Goal: Task Accomplishment & Management: Use online tool/utility

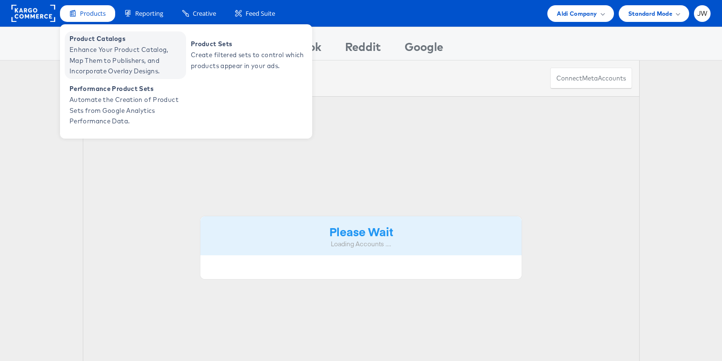
click at [100, 55] on span "Enhance Your Product Catalog, Map Them to Publishers, and Incorporate Overlay D…" at bounding box center [126, 60] width 114 height 32
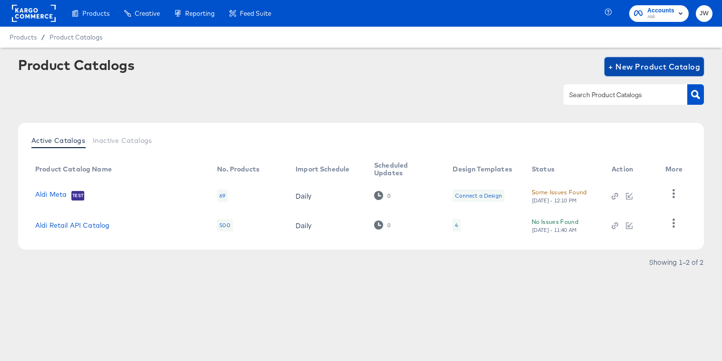
click at [635, 61] on span "+ New Product Catalog" at bounding box center [654, 66] width 92 height 13
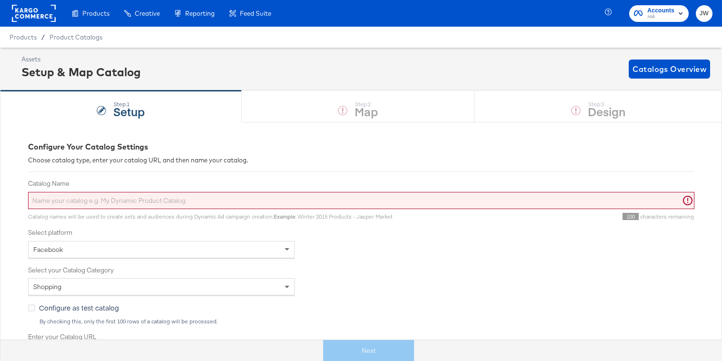
click at [295, 198] on input "Catalog Name" at bounding box center [361, 201] width 666 height 18
click at [270, 248] on div "Facebook" at bounding box center [162, 249] width 266 height 16
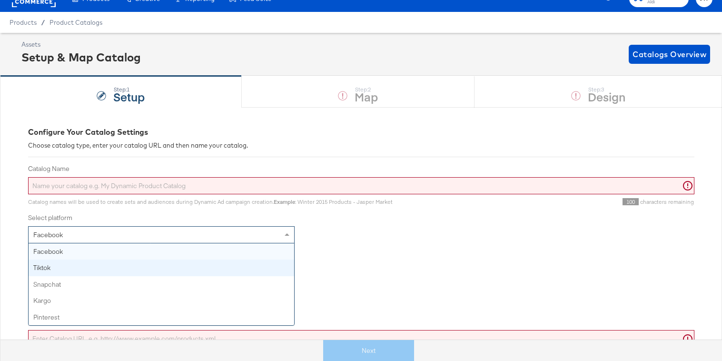
scroll to position [16, 0]
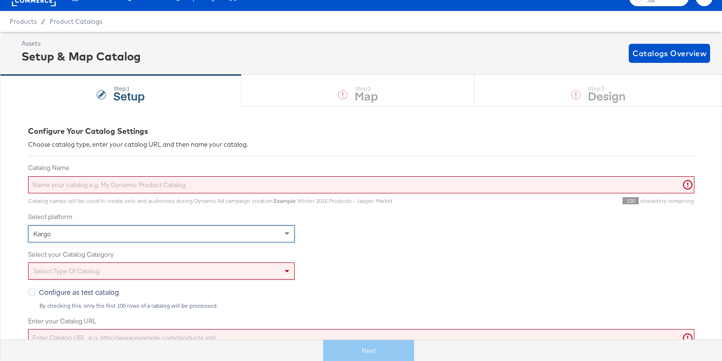
click at [220, 274] on div "Select type of catalog" at bounding box center [162, 271] width 266 height 16
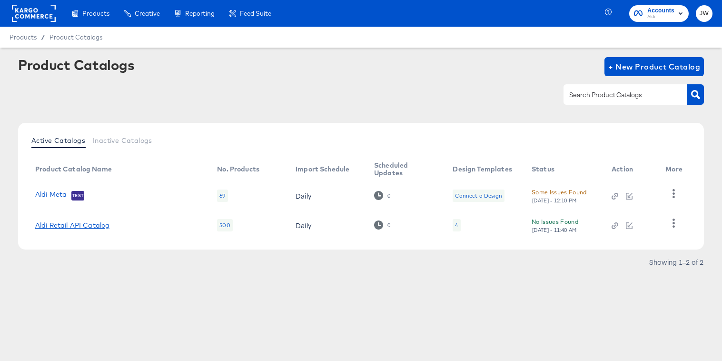
click at [102, 223] on link "Aldi Retail API Catalog" at bounding box center [72, 225] width 74 height 8
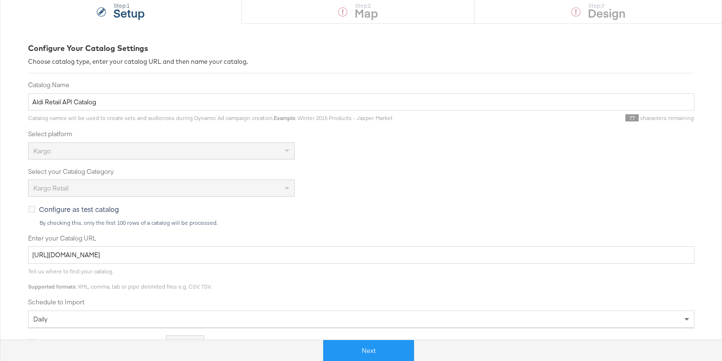
scroll to position [178, 0]
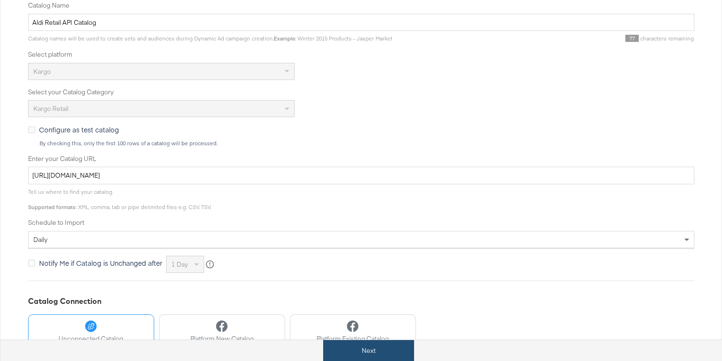
click at [359, 354] on button "Next" at bounding box center [368, 350] width 91 height 21
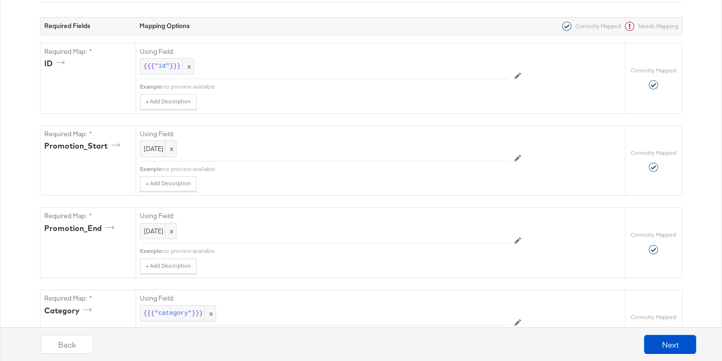
scroll to position [0, 0]
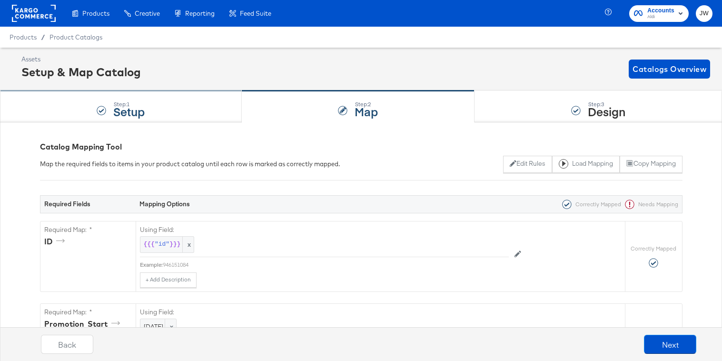
click at [162, 101] on div "Step: 1 Setup" at bounding box center [121, 106] width 242 height 31
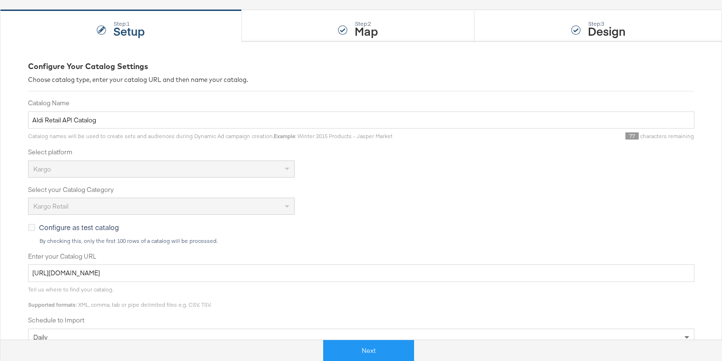
scroll to position [76, 0]
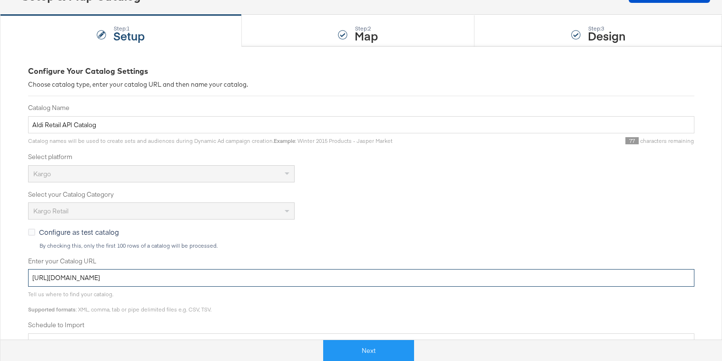
click at [193, 274] on input "https://ace.stitcherads.com/exports/1382/universal/none/universal/export.tsv.gz" at bounding box center [361, 278] width 666 height 18
paste input "60/universal/none/universal-2"
type input "https://ace.stitcherads.com/exports/1360/universal/none/universal-2/export.tsv.…"
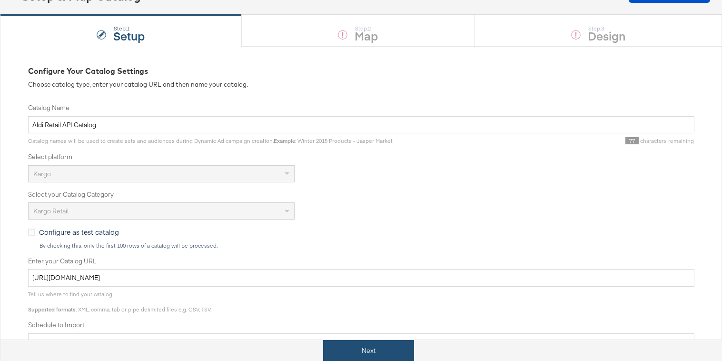
click at [337, 345] on button "Next" at bounding box center [368, 350] width 91 height 21
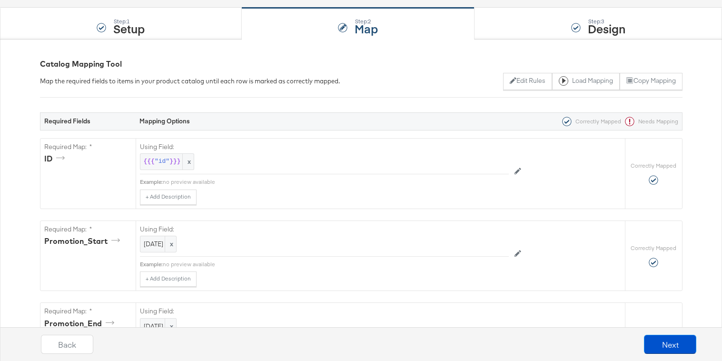
scroll to position [185, 0]
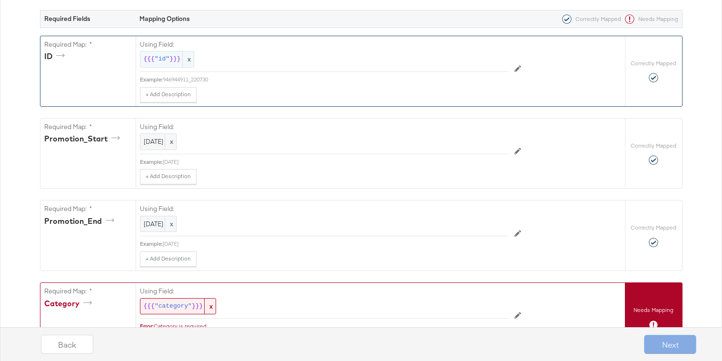
click at [161, 66] on div "{{{ "id" }}} x" at bounding box center [167, 59] width 54 height 17
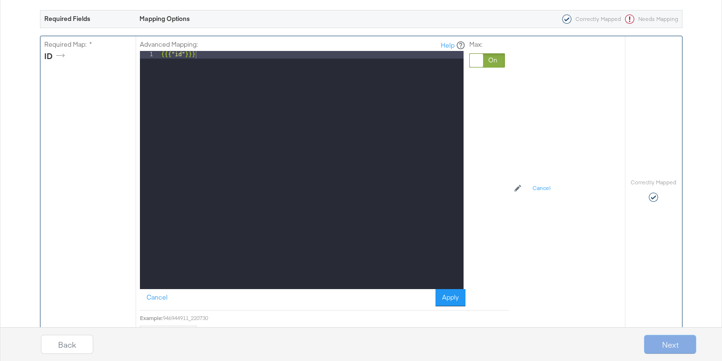
click at [484, 57] on div at bounding box center [487, 60] width 36 height 14
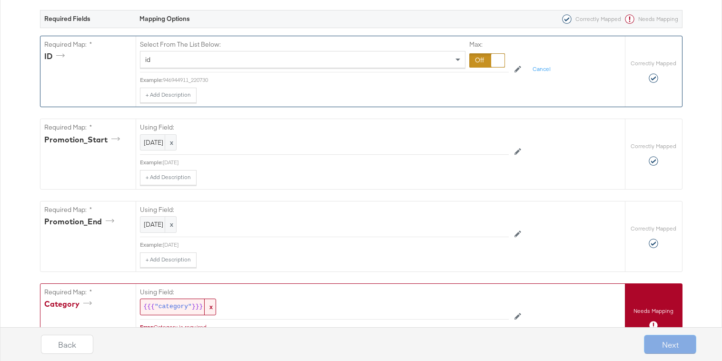
click at [367, 61] on div "id" at bounding box center [302, 59] width 325 height 16
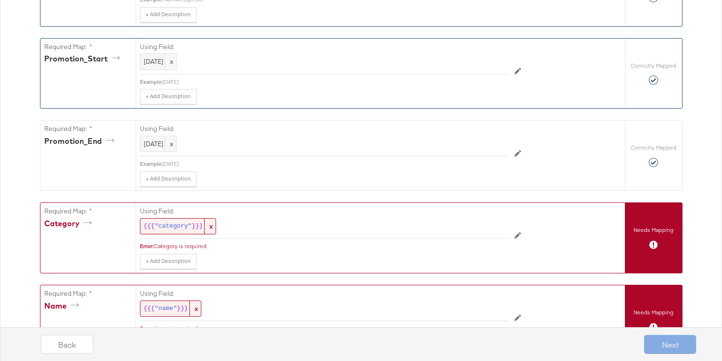
scroll to position [279, 0]
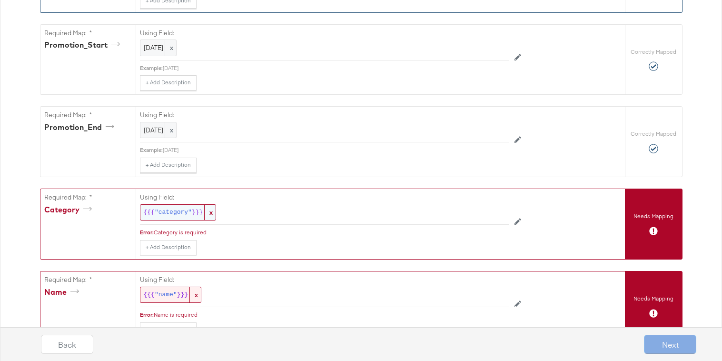
click at [175, 211] on span ""category"" at bounding box center [173, 212] width 37 height 9
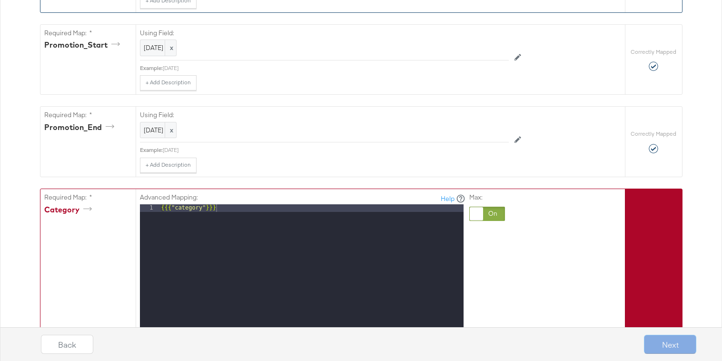
click at [478, 217] on div at bounding box center [476, 213] width 13 height 13
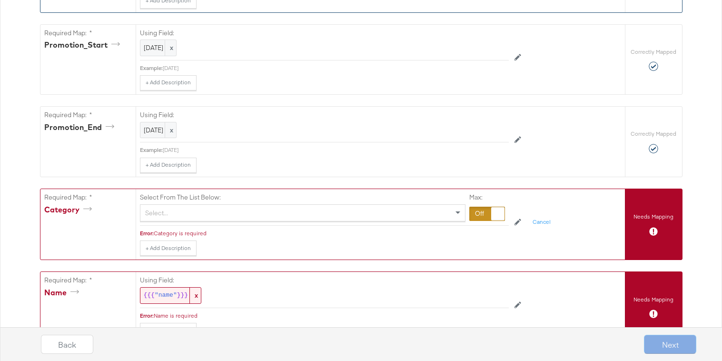
drag, startPoint x: 467, startPoint y: 217, endPoint x: 428, endPoint y: 217, distance: 39.0
click at [428, 217] on div "Select..." at bounding box center [302, 213] width 325 height 16
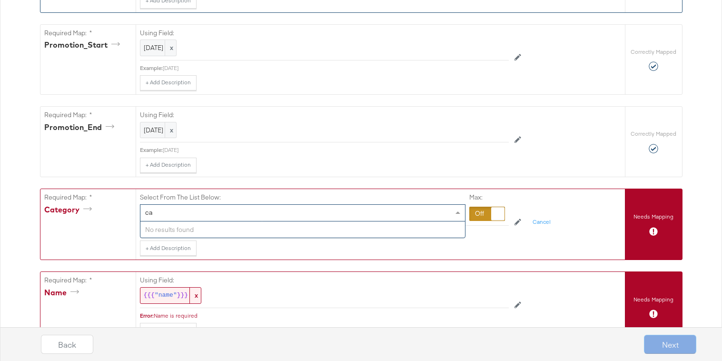
type input "c"
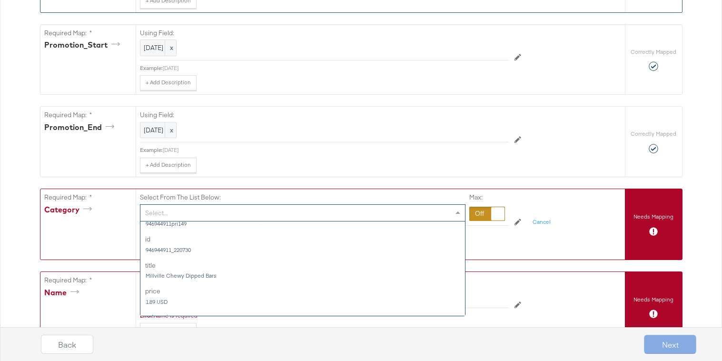
scroll to position [0, 0]
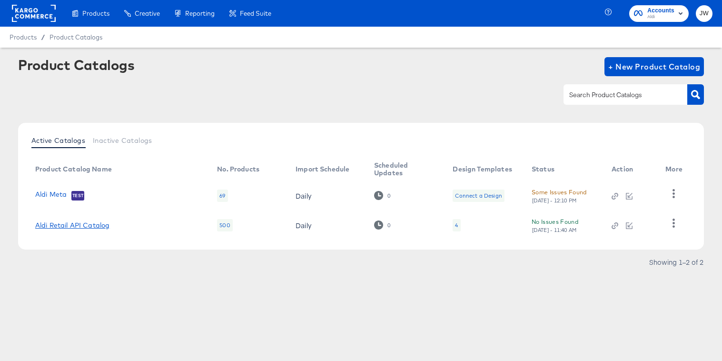
click at [106, 225] on link "Aldi Retail API Catalog" at bounding box center [72, 225] width 74 height 8
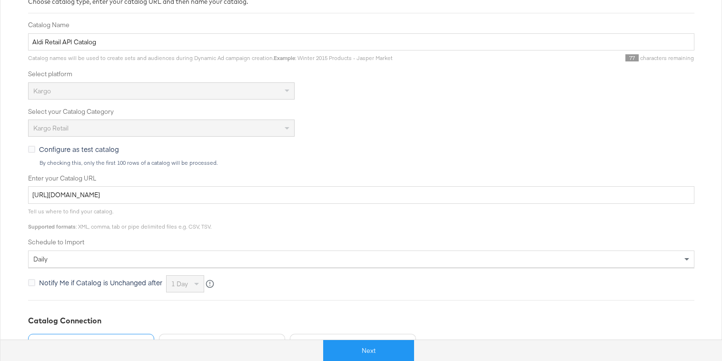
scroll to position [179, 0]
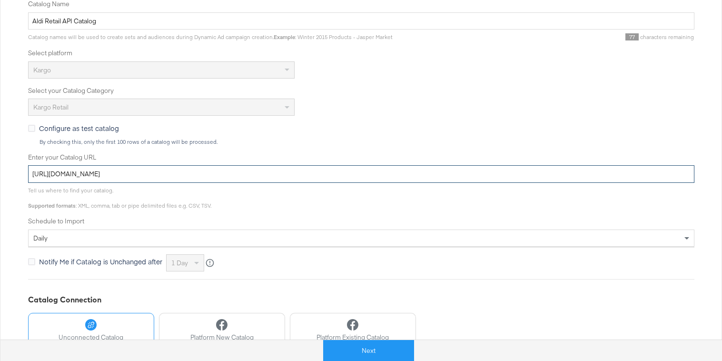
click at [208, 177] on input "https://ace.stitcherads.com/exports/1382/universal/none/universal/export.tsv.gz" at bounding box center [361, 174] width 666 height 18
paste input "60"
type input "https://ace.stitcherads.com/exports/1360/universal/none/universal/export.tsv.gz"
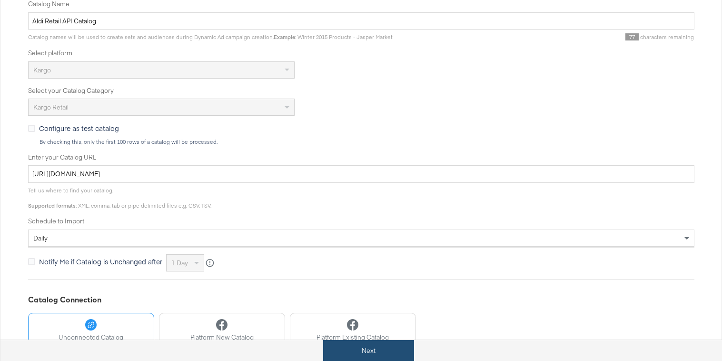
click at [372, 348] on button "Next" at bounding box center [368, 350] width 91 height 21
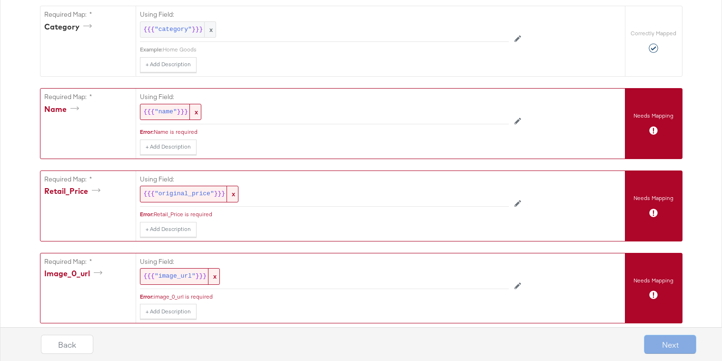
scroll to position [417, 0]
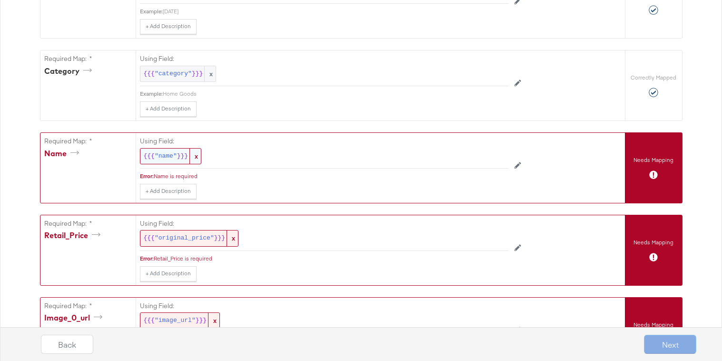
click at [161, 155] on span ""name"" at bounding box center [166, 156] width 22 height 9
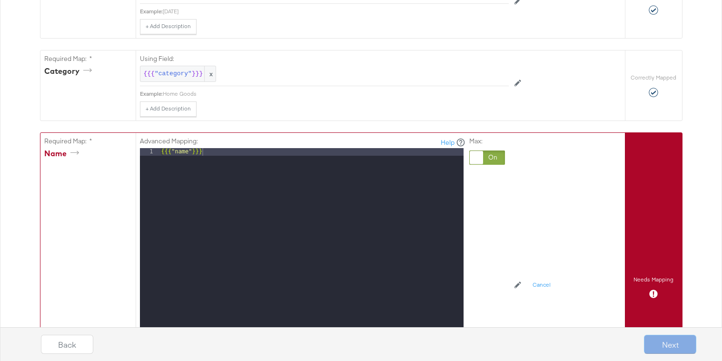
click at [482, 159] on div at bounding box center [476, 157] width 13 height 13
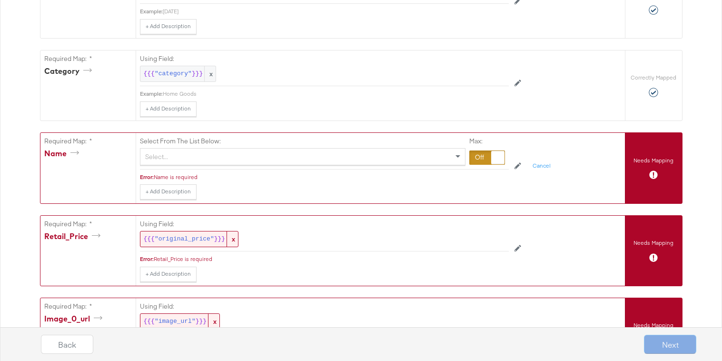
click at [440, 159] on div "Select..." at bounding box center [302, 157] width 325 height 16
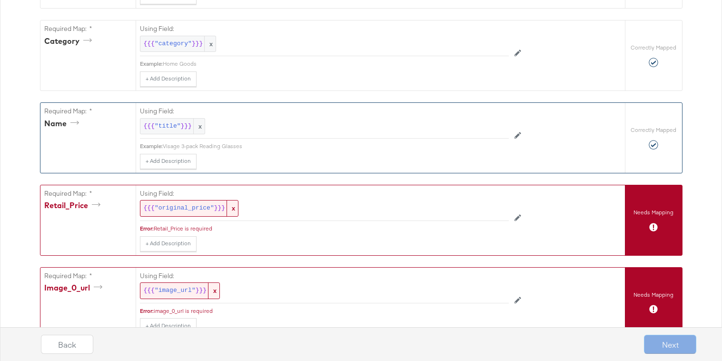
scroll to position [479, 0]
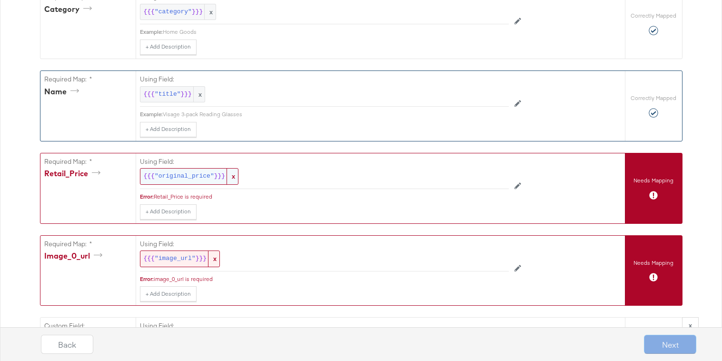
click at [189, 173] on span ""original_price"" at bounding box center [185, 176] width 60 height 9
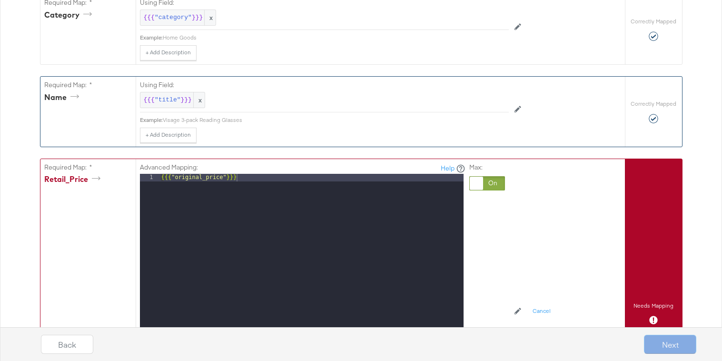
scroll to position [475, 0]
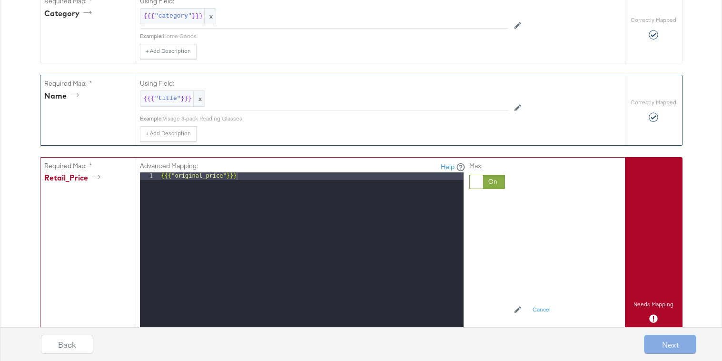
click at [484, 186] on div at bounding box center [487, 182] width 36 height 14
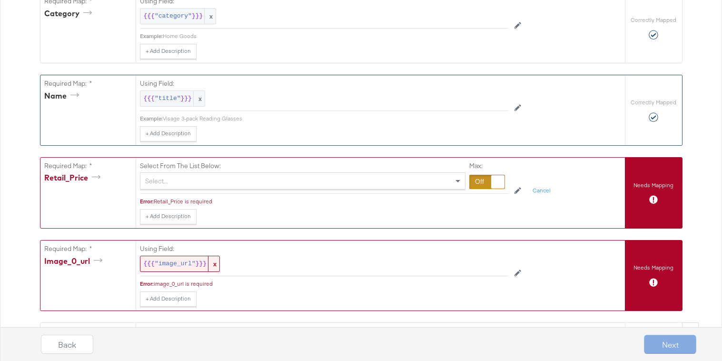
click at [432, 183] on div "Select..." at bounding box center [302, 181] width 325 height 16
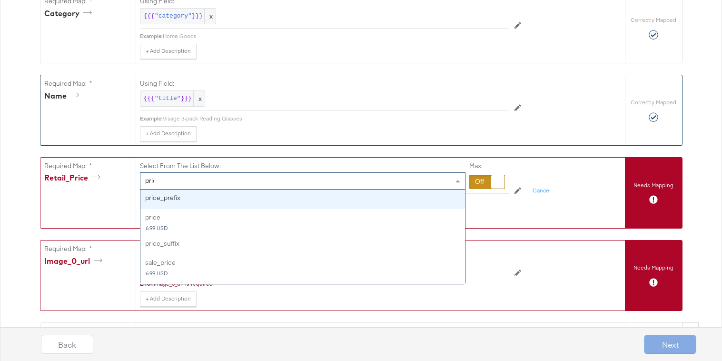
type input "price"
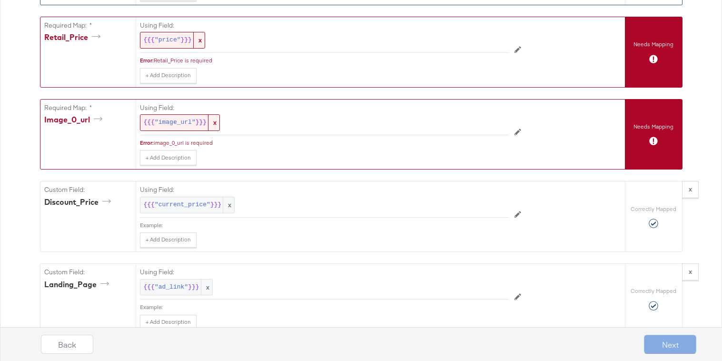
scroll to position [620, 0]
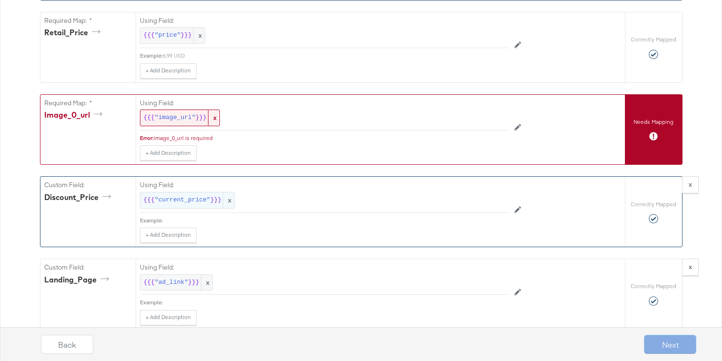
click at [190, 204] on span ""current_price"" at bounding box center [183, 200] width 56 height 9
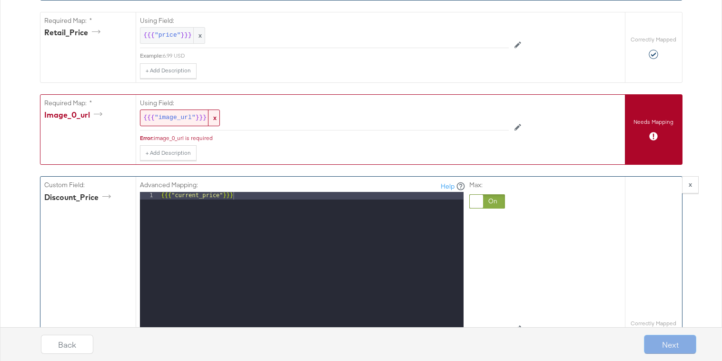
click at [477, 196] on div at bounding box center [476, 201] width 13 height 13
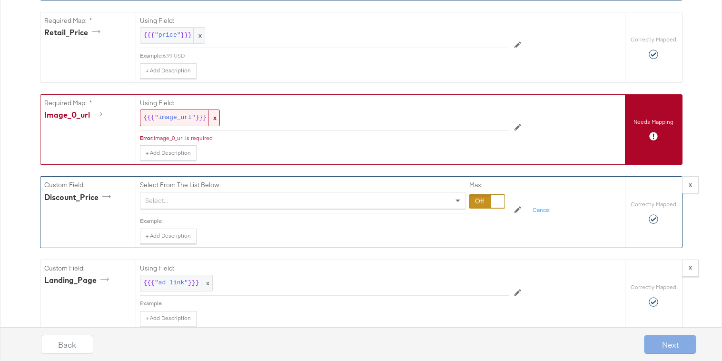
click at [410, 198] on div "Select..." at bounding box center [302, 200] width 325 height 16
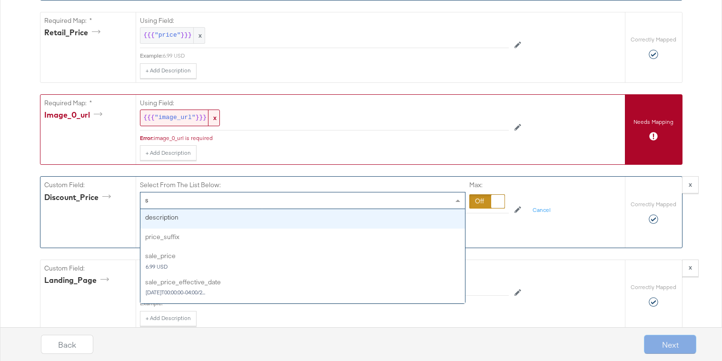
type input "sa"
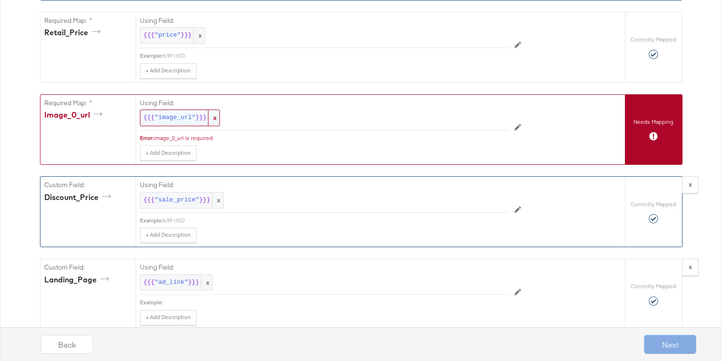
click at [155, 119] on span ""image_url"" at bounding box center [175, 117] width 41 height 9
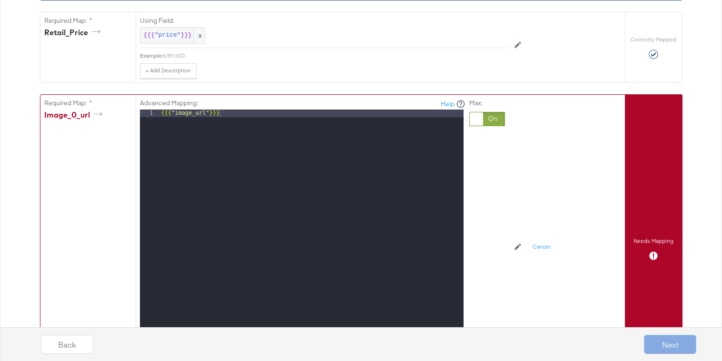
click at [476, 122] on div at bounding box center [476, 118] width 13 height 13
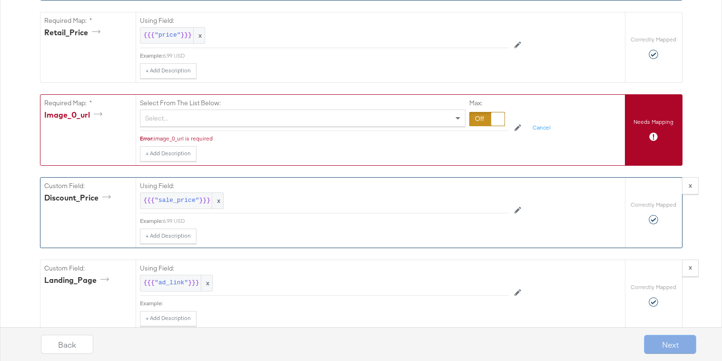
click at [377, 126] on div "Select..." at bounding box center [303, 117] width 326 height 17
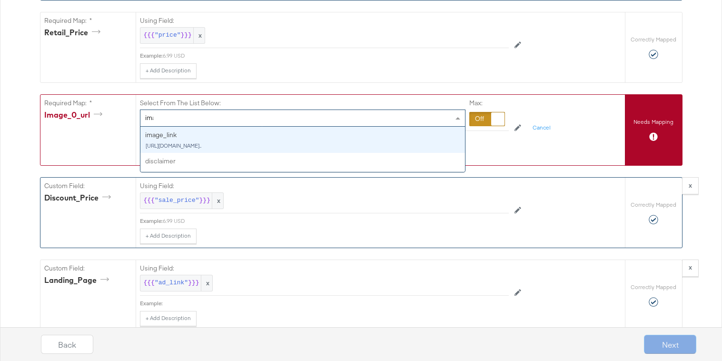
type input "imag"
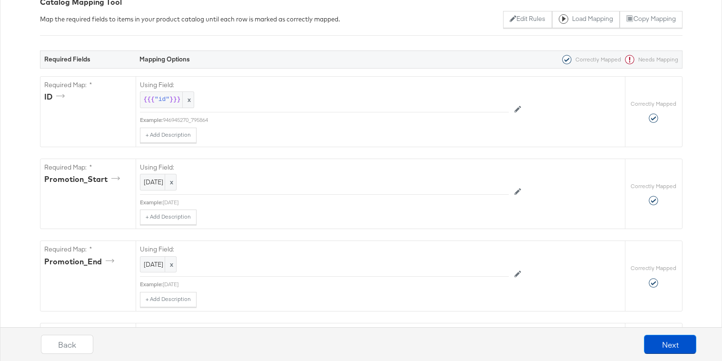
scroll to position [248, 0]
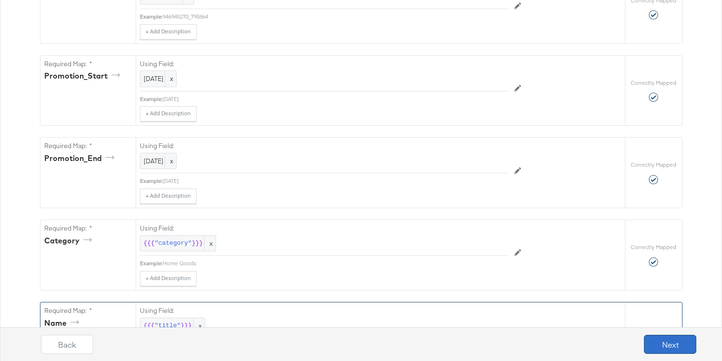
click at [673, 348] on button "Next" at bounding box center [670, 344] width 52 height 19
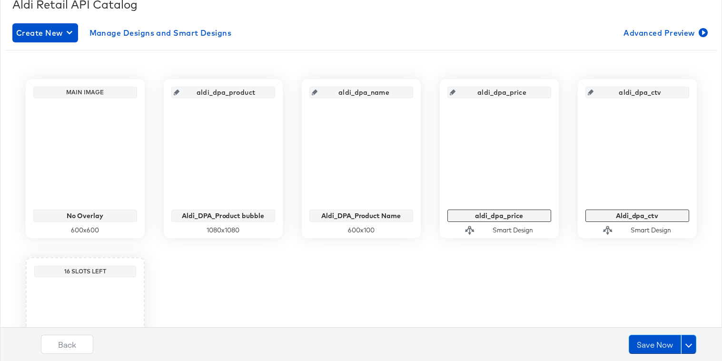
scroll to position [149, 0]
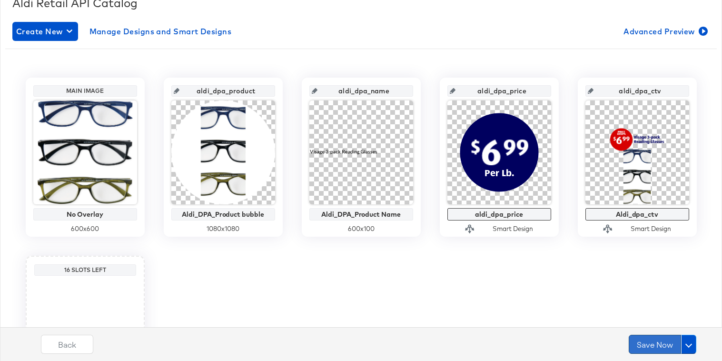
click at [648, 347] on button "Save Now" at bounding box center [655, 344] width 52 height 19
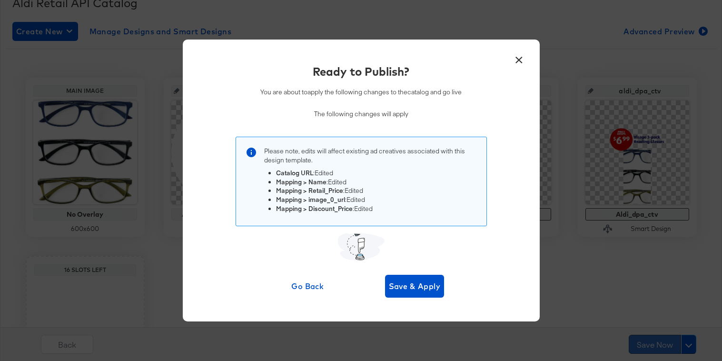
scroll to position [0, 0]
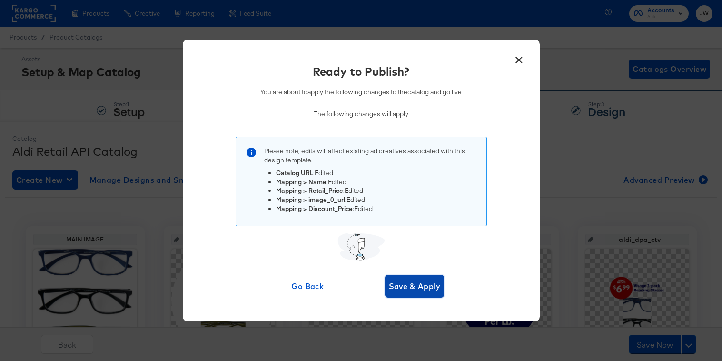
click at [418, 290] on span "Save & Apply" at bounding box center [415, 285] width 52 height 13
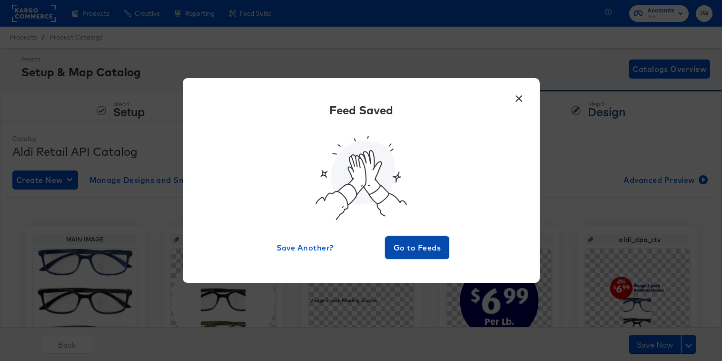
click at [411, 247] on span "Go to Feeds" at bounding box center [417, 247] width 57 height 13
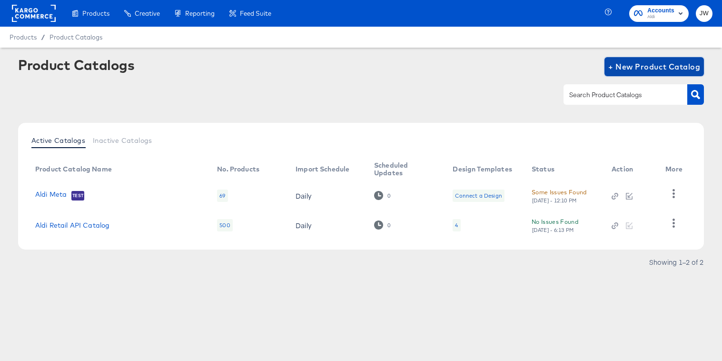
click at [625, 66] on span "+ New Product Catalog" at bounding box center [654, 66] width 92 height 13
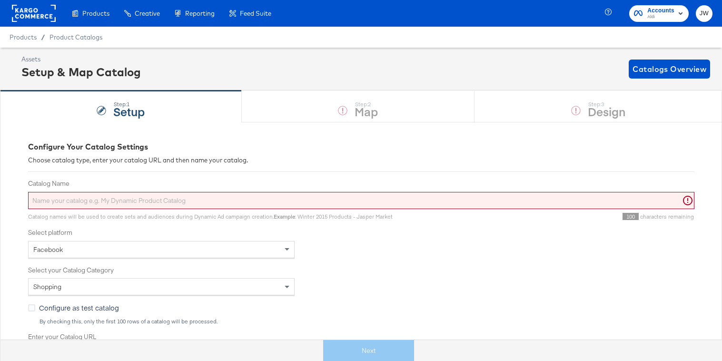
click at [82, 196] on input "Catalog Name" at bounding box center [361, 201] width 666 height 18
click at [82, 203] on input "Catalog Name" at bounding box center [361, 201] width 666 height 18
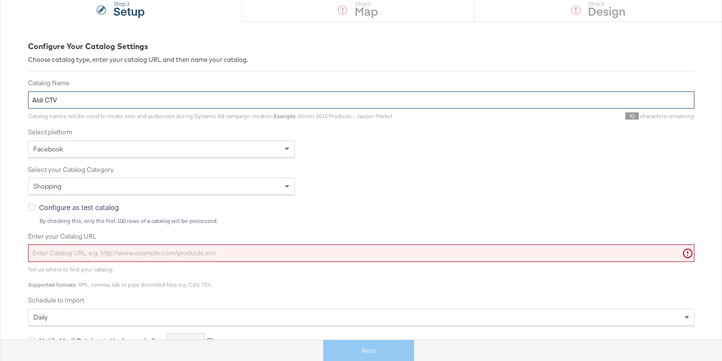
scroll to position [108, 0]
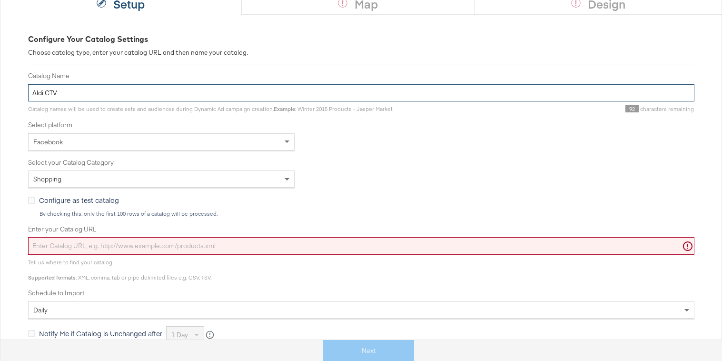
type input "Aldi CTV"
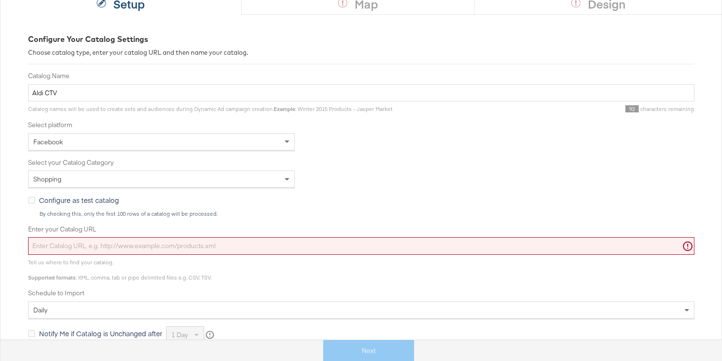
click at [69, 137] on div "Facebook" at bounding box center [162, 142] width 266 height 16
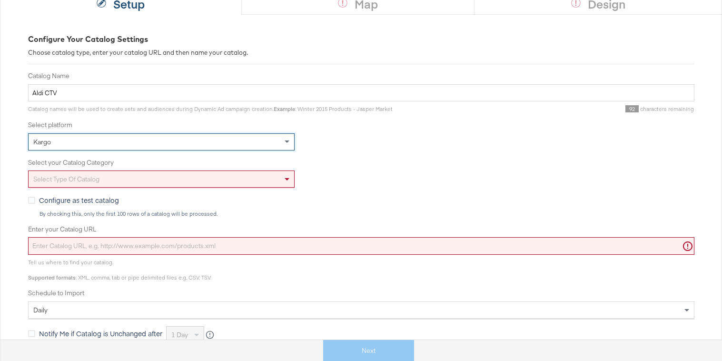
click at [74, 179] on div "Select type of catalog" at bounding box center [162, 179] width 266 height 16
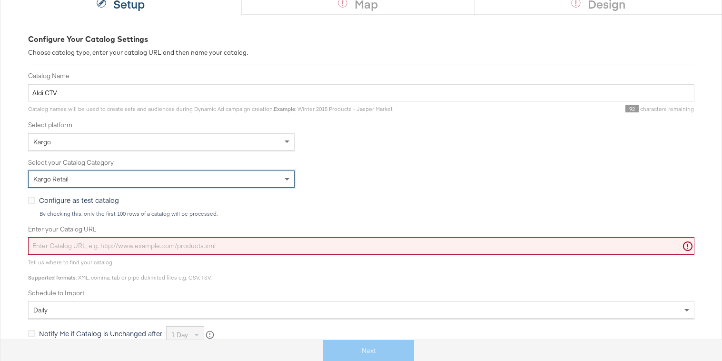
click at [84, 173] on div "Kargo Retail" at bounding box center [162, 179] width 266 height 16
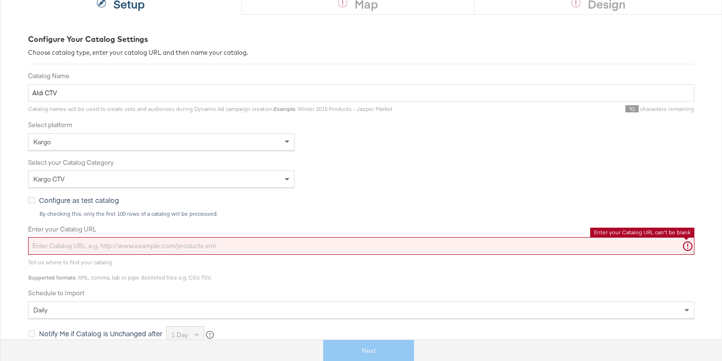
click at [99, 239] on input "Enter your Catalog URL" at bounding box center [361, 246] width 666 height 18
paste input "https://ace.stitcherads.com/exports/1360/universal/none/universal-3/export.tsv.…"
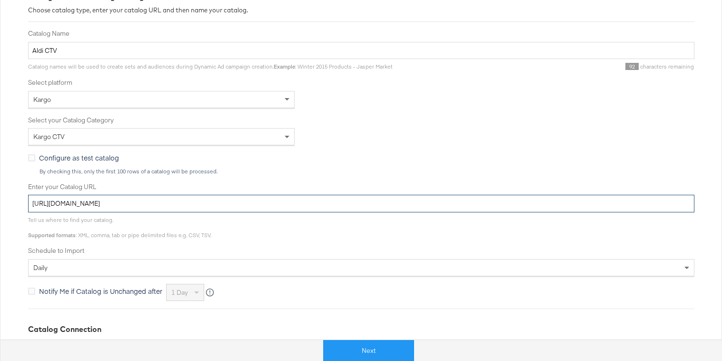
scroll to position [245, 0]
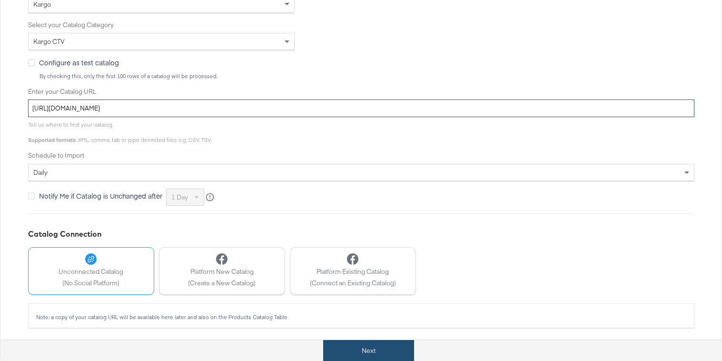
type input "https://ace.stitcherads.com/exports/1360/universal/none/universal-3/export.tsv.…"
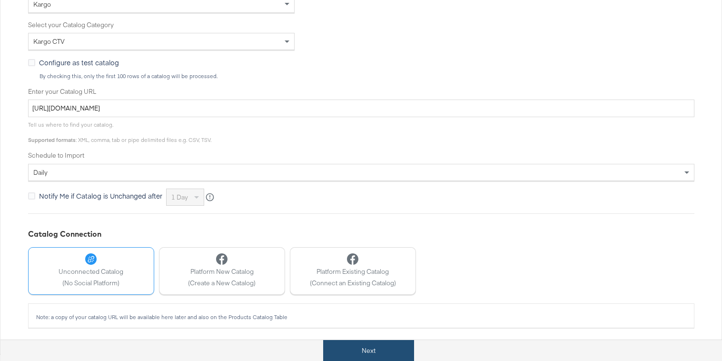
click at [337, 350] on button "Next" at bounding box center [368, 350] width 91 height 21
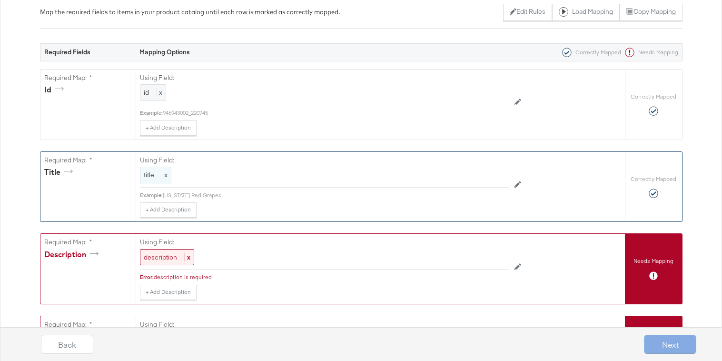
scroll to position [172, 0]
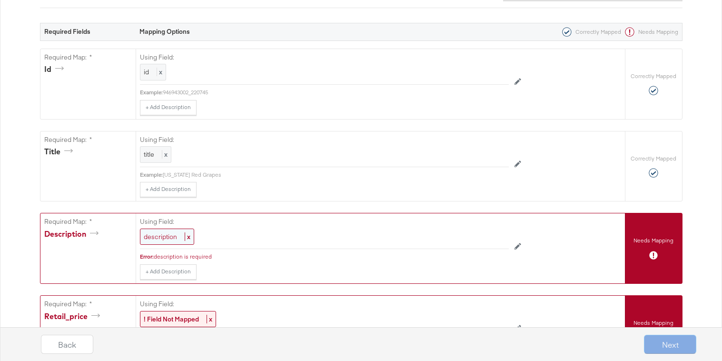
click at [155, 235] on span "description" at bounding box center [160, 236] width 33 height 9
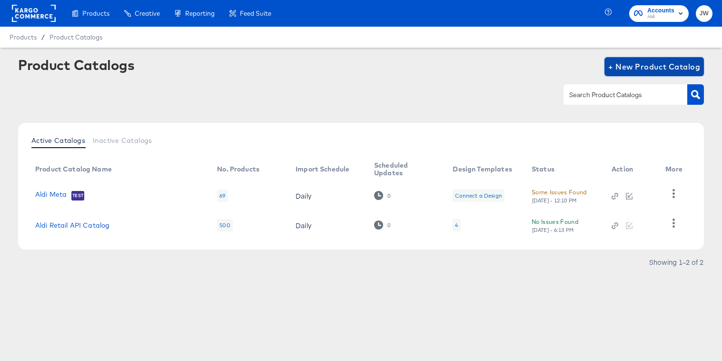
click at [641, 60] on span "+ New Product Catalog" at bounding box center [654, 66] width 92 height 13
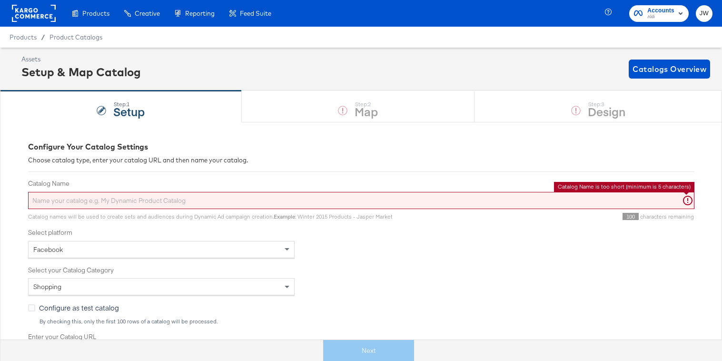
click at [197, 198] on input "Catalog Name" at bounding box center [361, 201] width 666 height 18
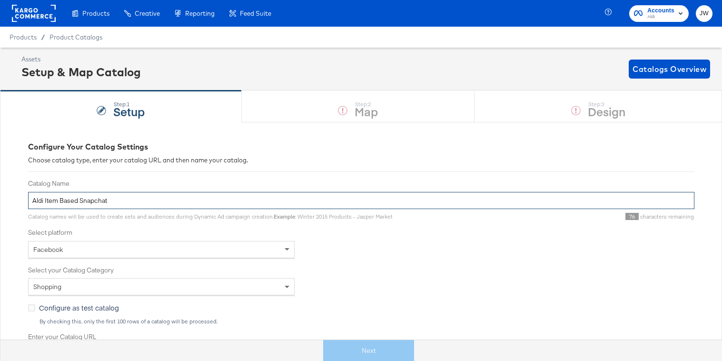
type input "Aldi Item Based Snapchat"
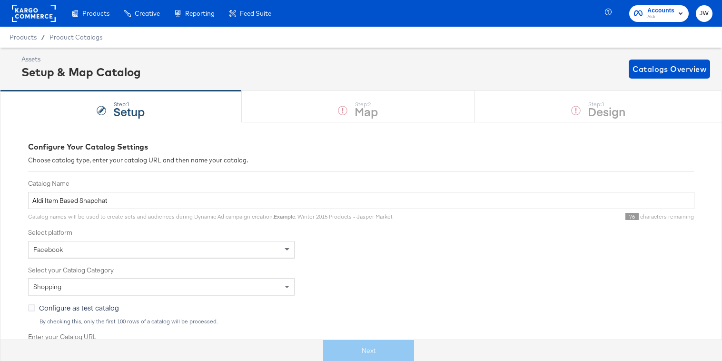
click at [156, 246] on div "Facebook" at bounding box center [162, 249] width 266 height 16
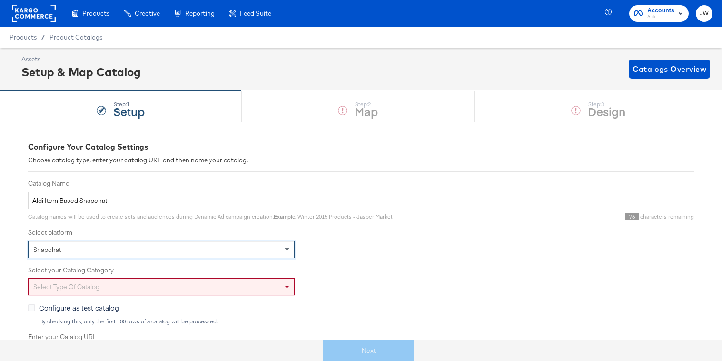
click at [151, 294] on div "Select type of catalog" at bounding box center [162, 286] width 266 height 16
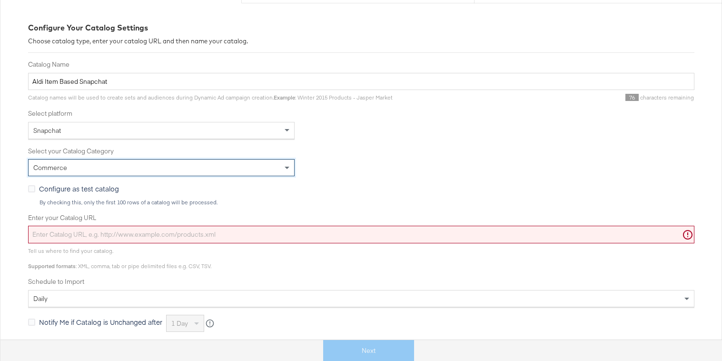
scroll to position [191, 0]
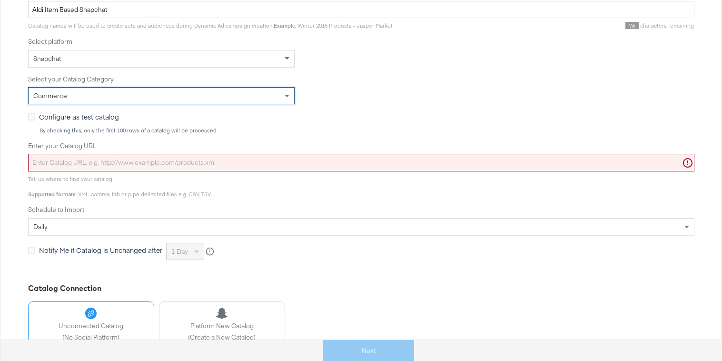
click at [154, 158] on input "Enter your Catalog URL" at bounding box center [361, 163] width 666 height 18
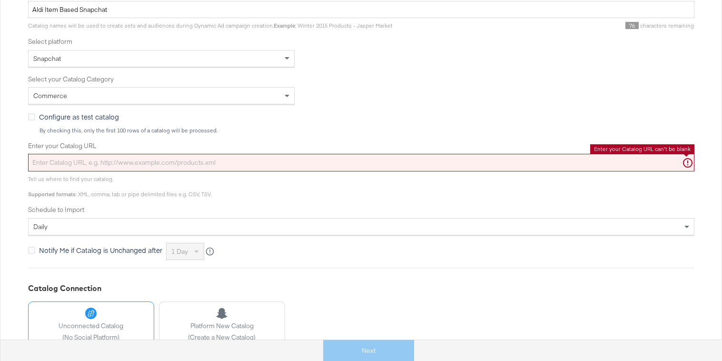
paste input "https://ace.stitcherads.com/exports/1360/universal/none/universal-3/export.tsv.…"
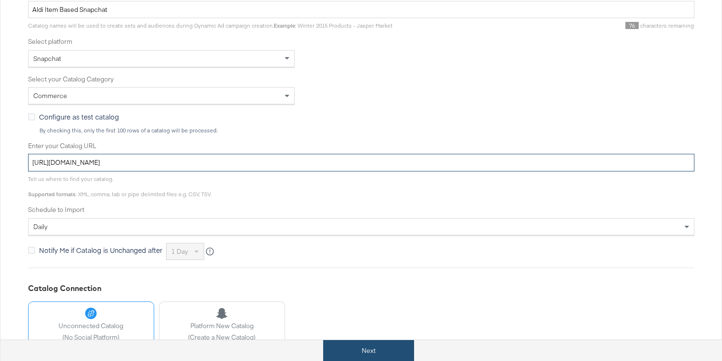
type input "https://ace.stitcherads.com/exports/1360/universal/none/universal-3/export.tsv.…"
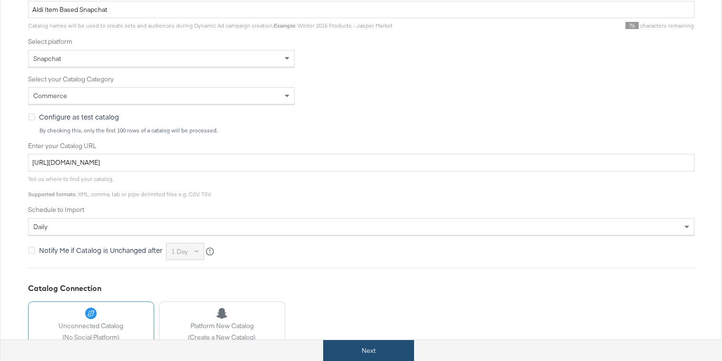
click at [365, 350] on button "Next" at bounding box center [368, 350] width 91 height 21
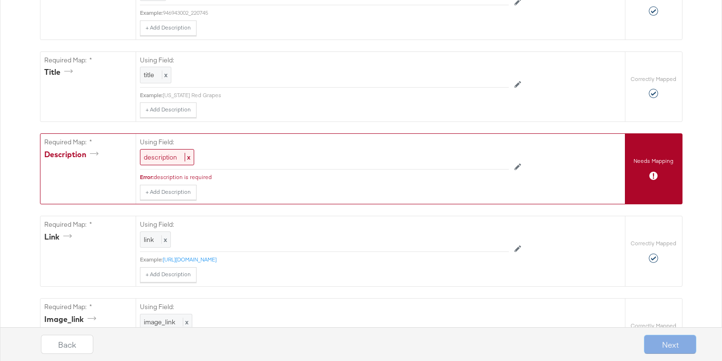
scroll to position [256, 0]
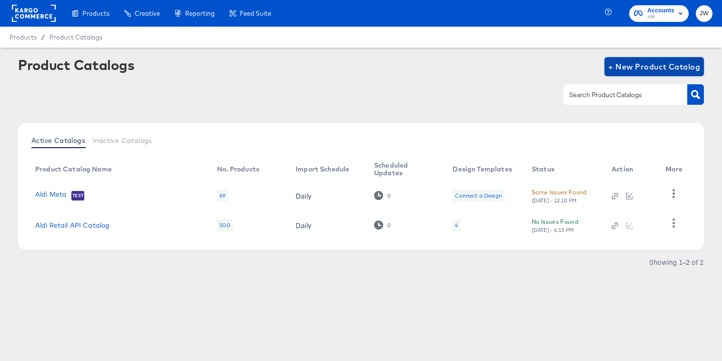
click at [635, 72] on span "+ New Product Catalog" at bounding box center [654, 66] width 92 height 13
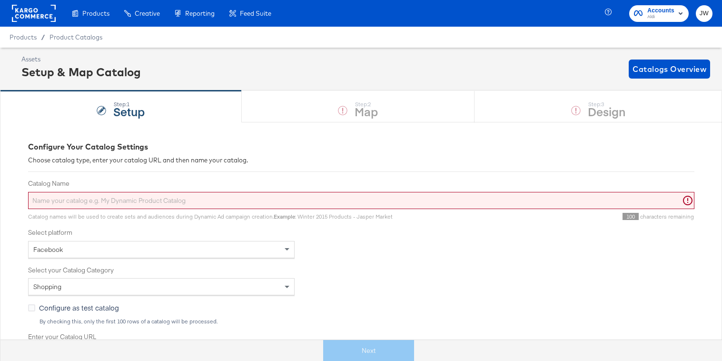
click at [218, 194] on input "Catalog Name" at bounding box center [361, 201] width 666 height 18
type input "s"
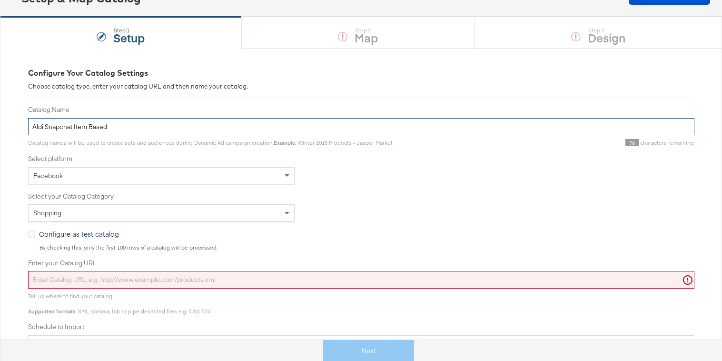
scroll to position [75, 0]
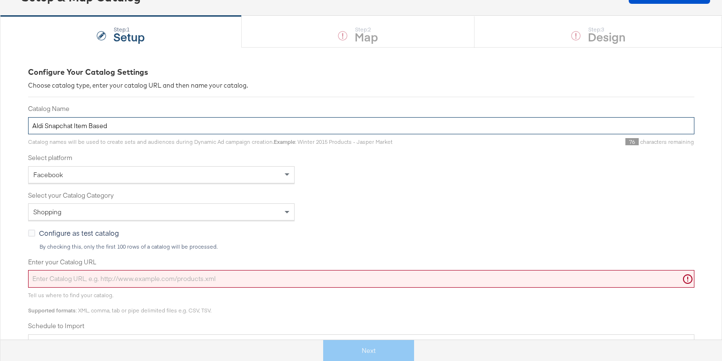
type input "Aldi Snapchat Item Based"
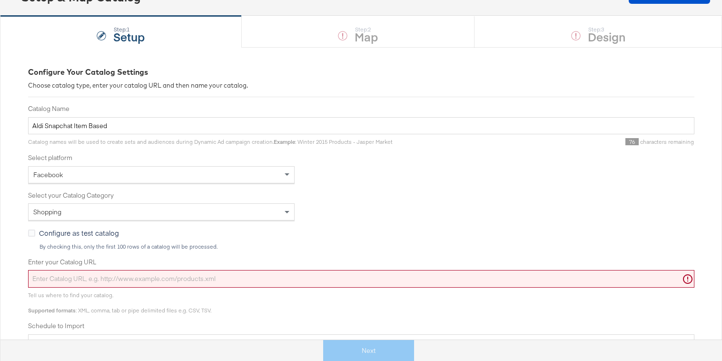
click at [205, 166] on div "Facebook" at bounding box center [161, 174] width 267 height 17
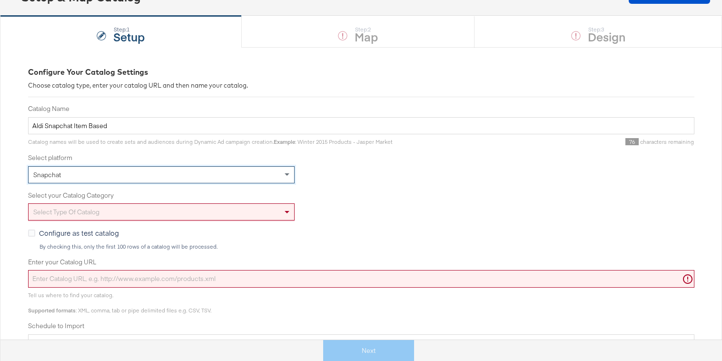
click at [183, 214] on div "Select type of catalog" at bounding box center [162, 212] width 266 height 16
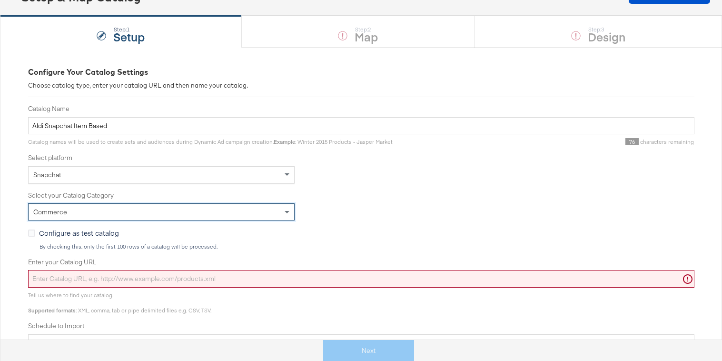
click at [180, 276] on input "Enter your Catalog URL" at bounding box center [361, 279] width 666 height 18
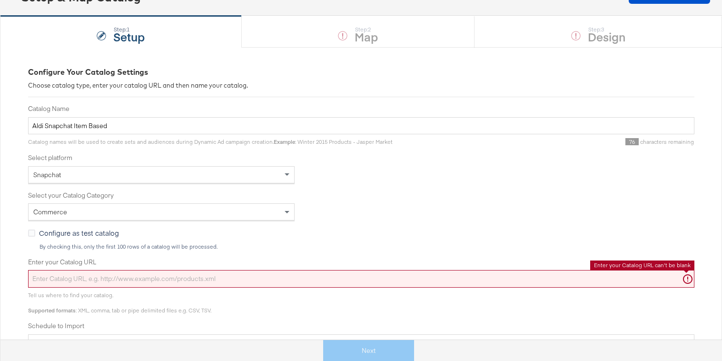
paste input "https://ace.stitcherads.com/exports/1360/universal/none/universal-3/export.tsv.…"
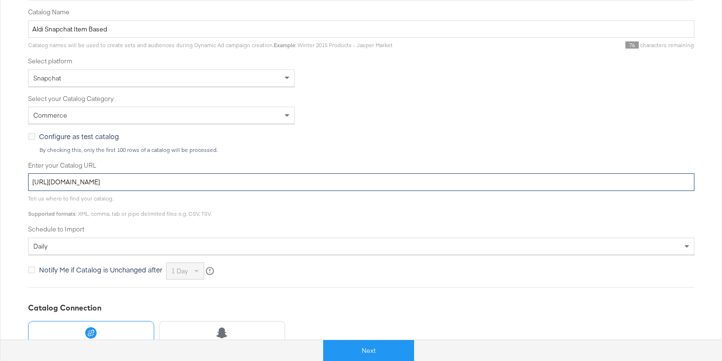
scroll to position [245, 0]
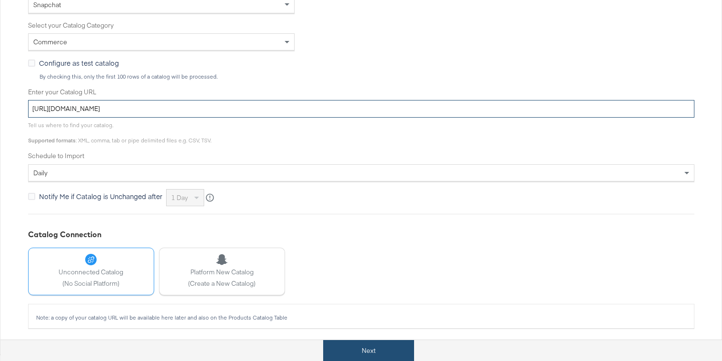
type input "https://ace.stitcherads.com/exports/1360/universal/none/universal-3/export.tsv.…"
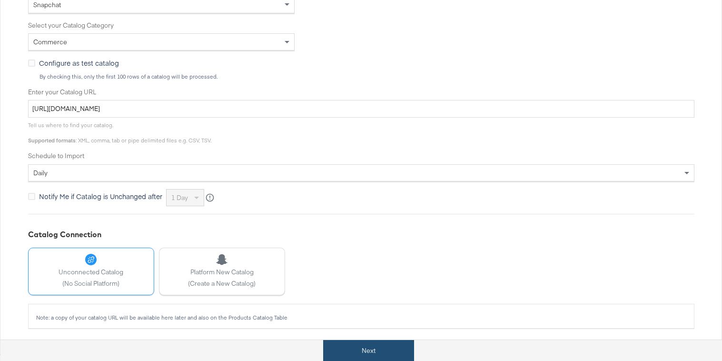
click at [384, 351] on button "Next" at bounding box center [368, 350] width 91 height 21
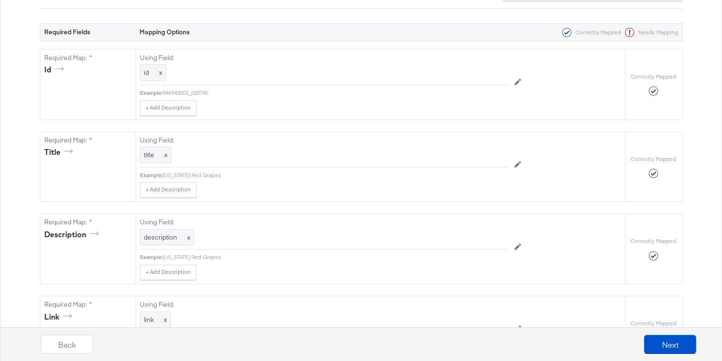
scroll to position [0, 0]
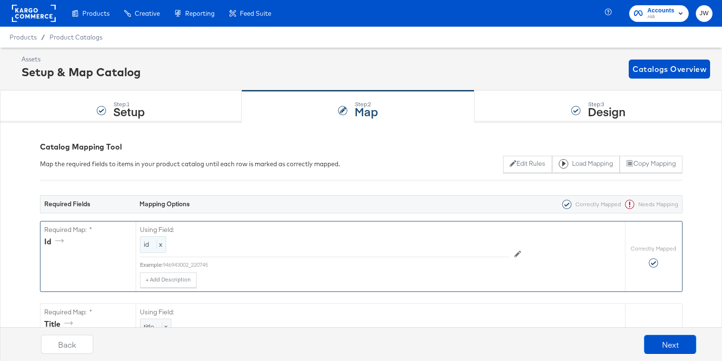
click at [157, 244] on span "x" at bounding box center [160, 244] width 6 height 9
click at [422, 235] on div "Select From The List Below: id" at bounding box center [303, 239] width 326 height 29
click at [413, 247] on div "id" at bounding box center [302, 245] width 325 height 16
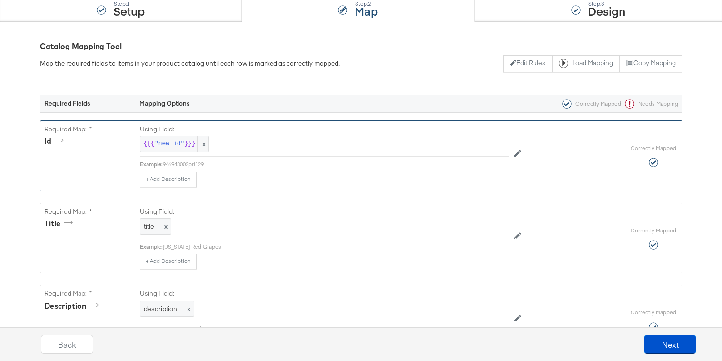
scroll to position [82, 0]
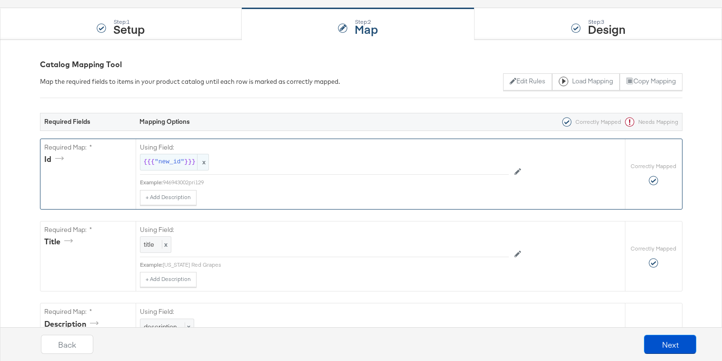
click at [155, 158] on span ""new_id"" at bounding box center [170, 162] width 30 height 9
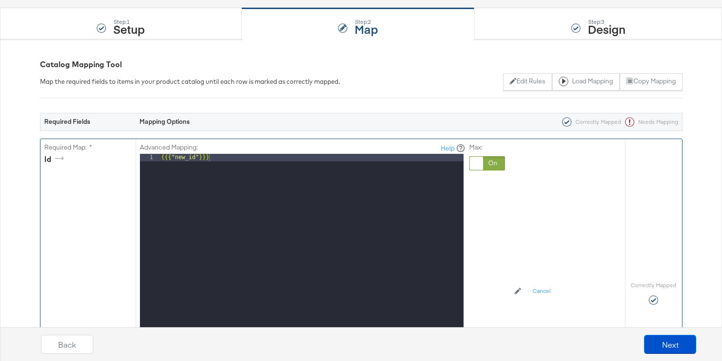
click at [492, 159] on div at bounding box center [487, 163] width 36 height 14
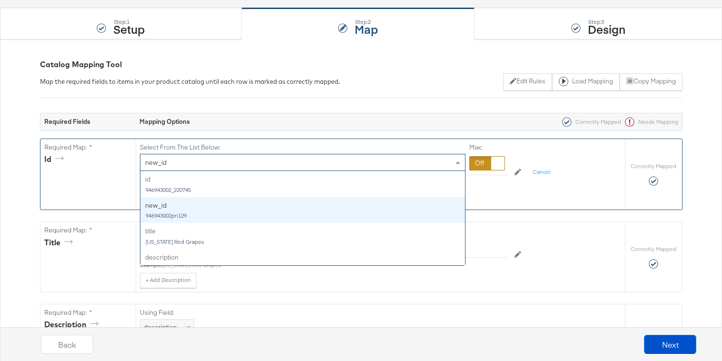
scroll to position [26, 0]
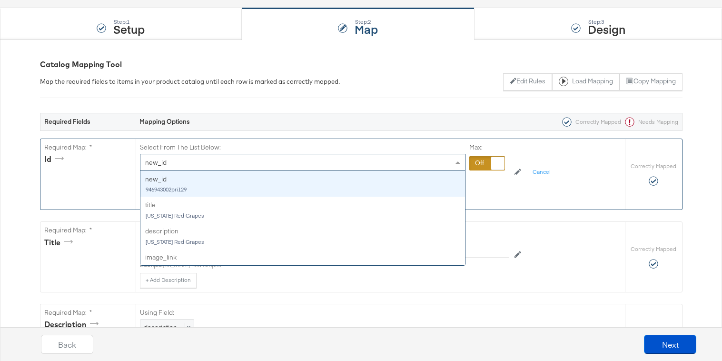
click at [334, 159] on div "new_id" at bounding box center [302, 162] width 325 height 16
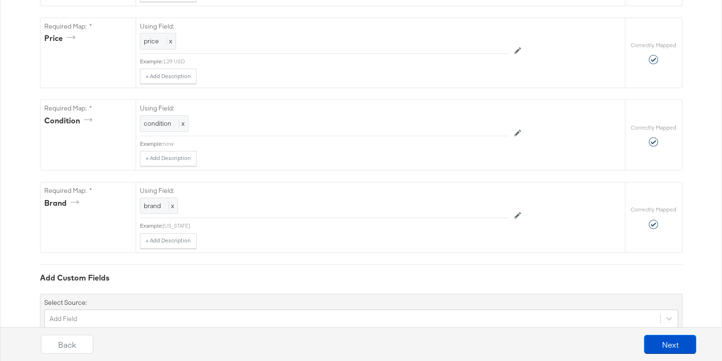
scroll to position [730, 0]
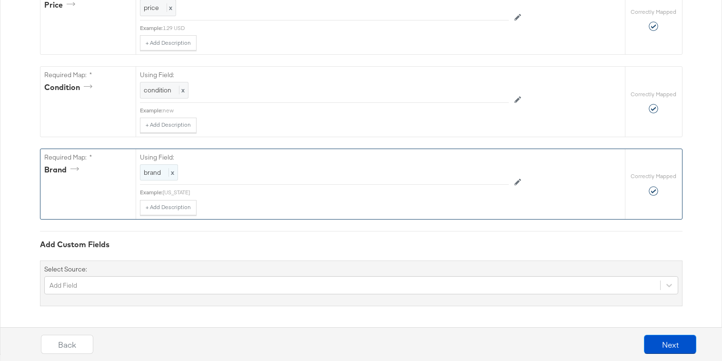
click at [161, 175] on div "brand x" at bounding box center [159, 172] width 38 height 17
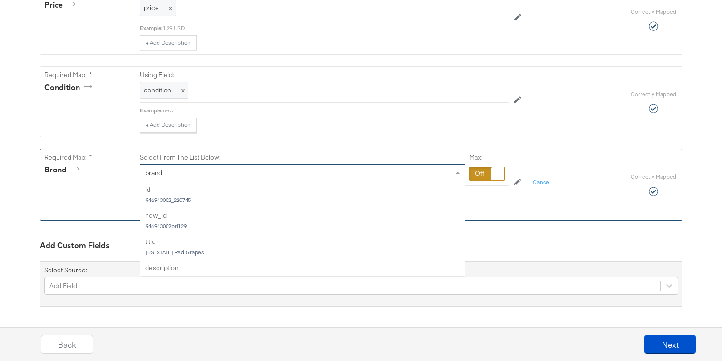
click at [161, 175] on span "brand" at bounding box center [153, 173] width 17 height 9
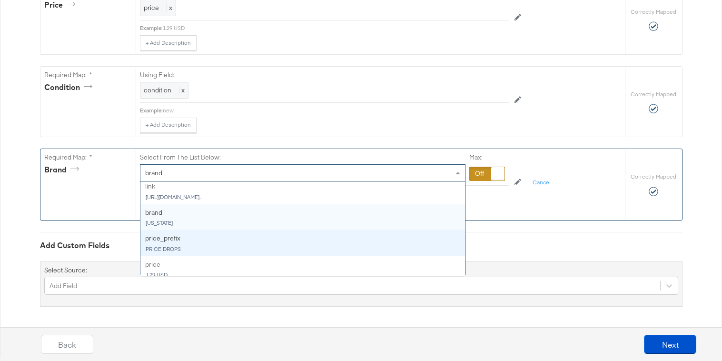
scroll to position [236, 0]
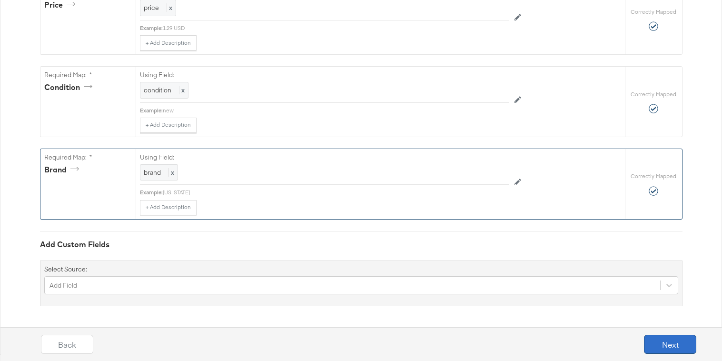
click at [655, 336] on button "Next" at bounding box center [670, 344] width 52 height 19
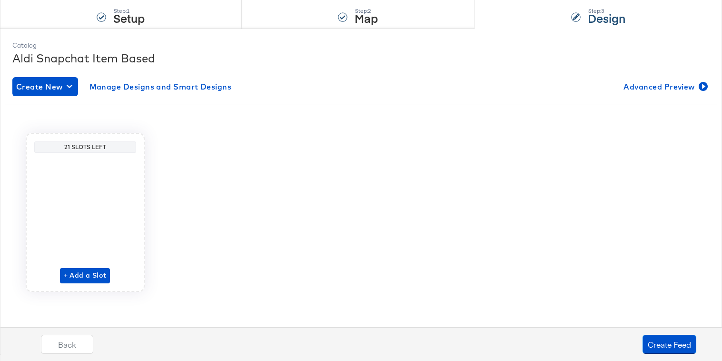
scroll to position [0, 0]
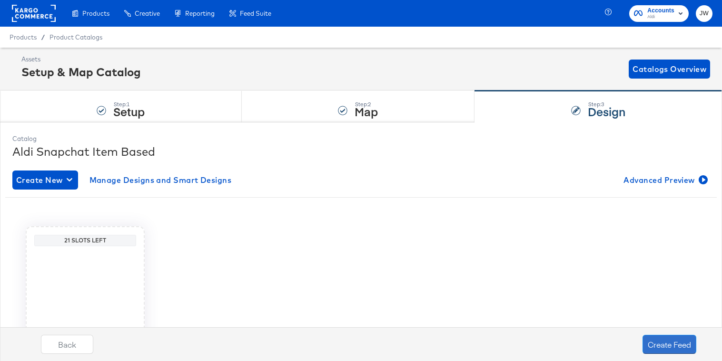
click at [654, 336] on button "Create Feed" at bounding box center [670, 344] width 54 height 19
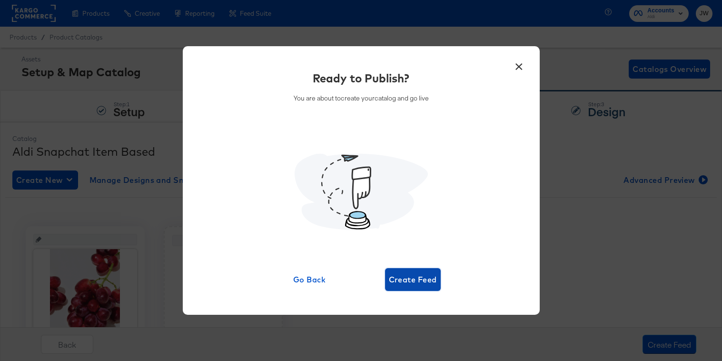
click at [401, 285] on span "Create Feed" at bounding box center [413, 279] width 48 height 13
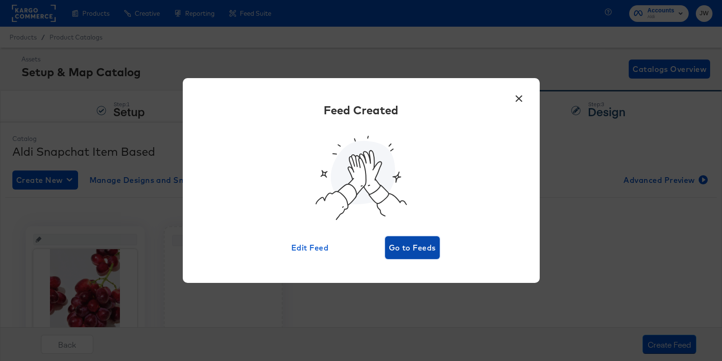
click at [406, 248] on span "Go to Feeds" at bounding box center [412, 247] width 47 height 13
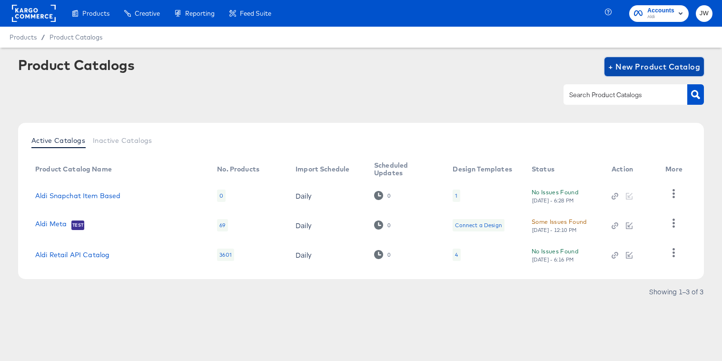
click at [632, 71] on span "+ New Product Catalog" at bounding box center [654, 66] width 92 height 13
